Goal: Register for event/course: Sign up to attend an event or enroll in a course

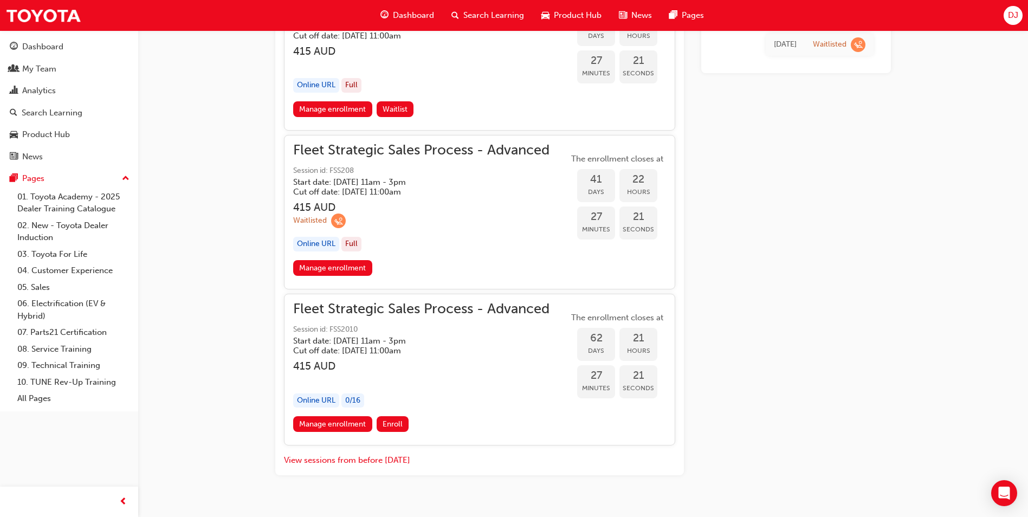
scroll to position [1604, 0]
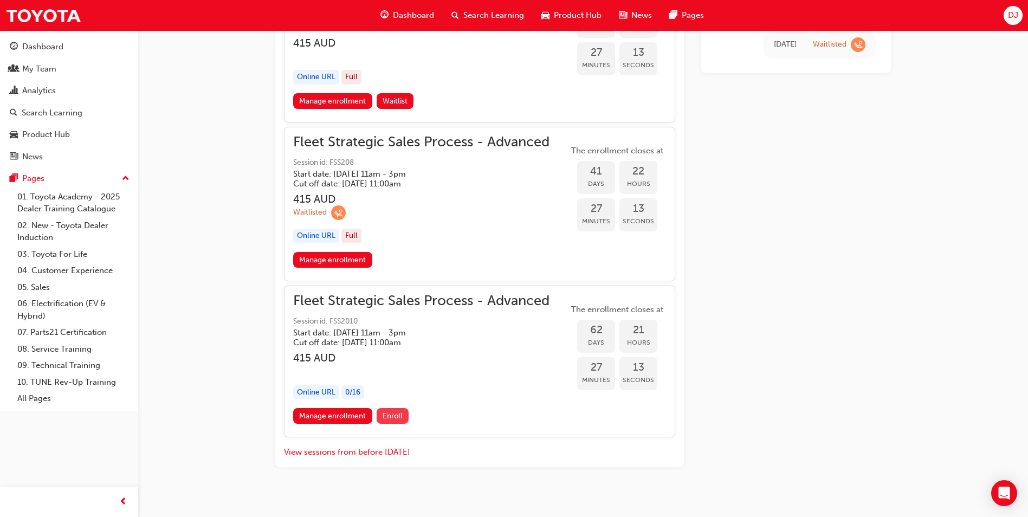
click at [399, 416] on span "Enroll" at bounding box center [393, 415] width 20 height 9
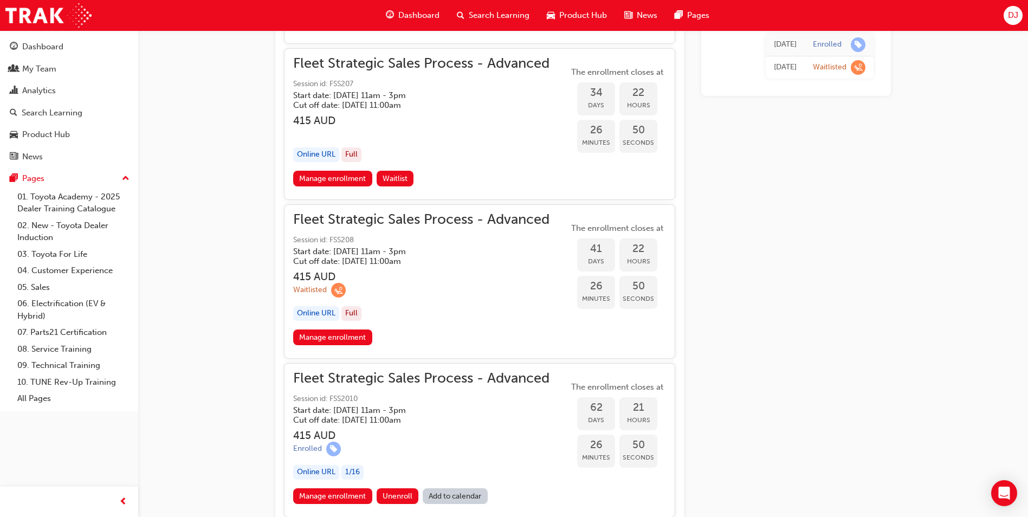
scroll to position [1619, 0]
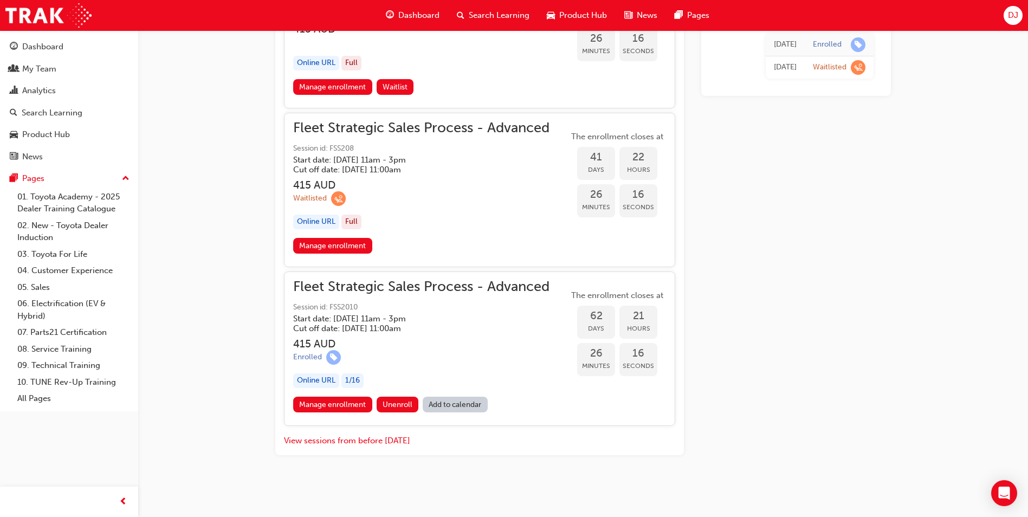
drag, startPoint x: 552, startPoint y: 286, endPoint x: 307, endPoint y: 289, distance: 245.0
click at [312, 291] on div "Fleet Strategic Sales Process - Advanced Session id: FSS2010 Start date: [DATE]…" at bounding box center [479, 339] width 373 height 116
drag, startPoint x: 297, startPoint y: 289, endPoint x: 521, endPoint y: 293, distance: 224.5
click at [513, 292] on span "Fleet Strategic Sales Process - Advanced" at bounding box center [421, 287] width 256 height 12
click at [483, 293] on span "Fleet Strategic Sales Process - Advanced" at bounding box center [421, 287] width 256 height 12
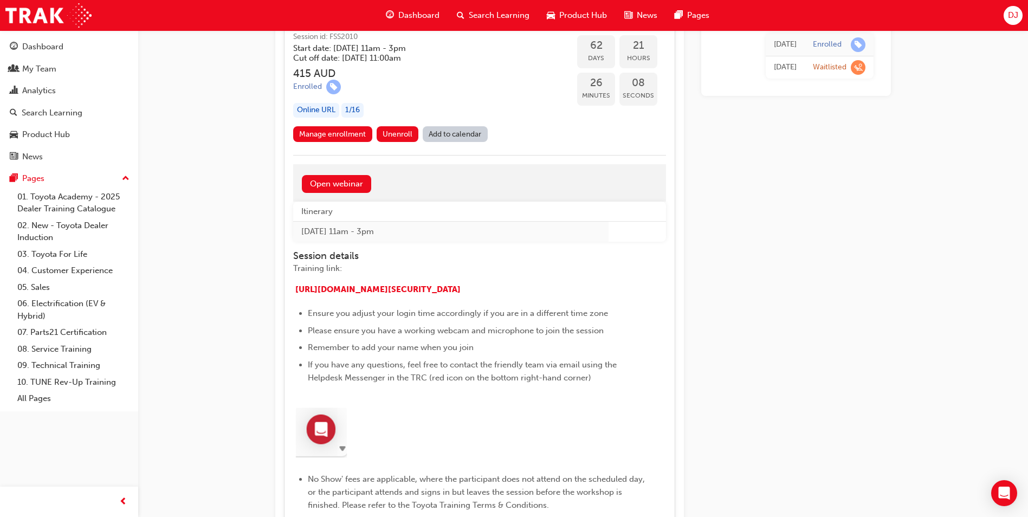
scroll to position [1890, 0]
drag, startPoint x: 481, startPoint y: 306, endPoint x: 297, endPoint y: 298, distance: 184.0
click at [297, 298] on p "​ [URL][DOMAIN_NAME][SECURITY_DATA]" at bounding box center [469, 290] width 352 height 16
copy span "[URL][DOMAIN_NAME][SECURITY_DATA]"
